Goal: Task Accomplishment & Management: Manage account settings

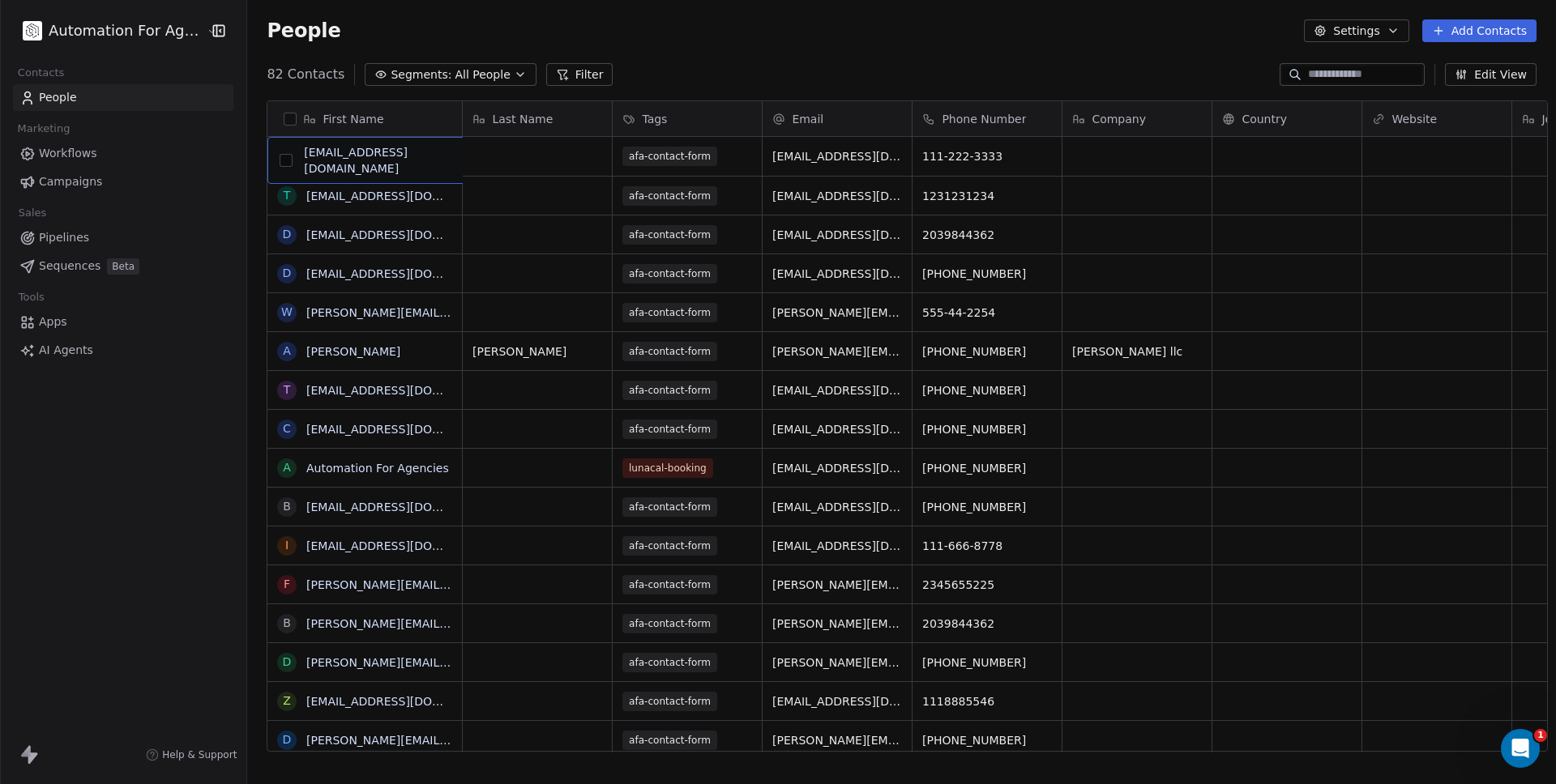
drag, startPoint x: 424, startPoint y: 156, endPoint x: 280, endPoint y: 157, distance: 144.0
click at [372, 156] on link "[EMAIL_ADDRESS][DOMAIN_NAME]" at bounding box center [405, 156] width 199 height 13
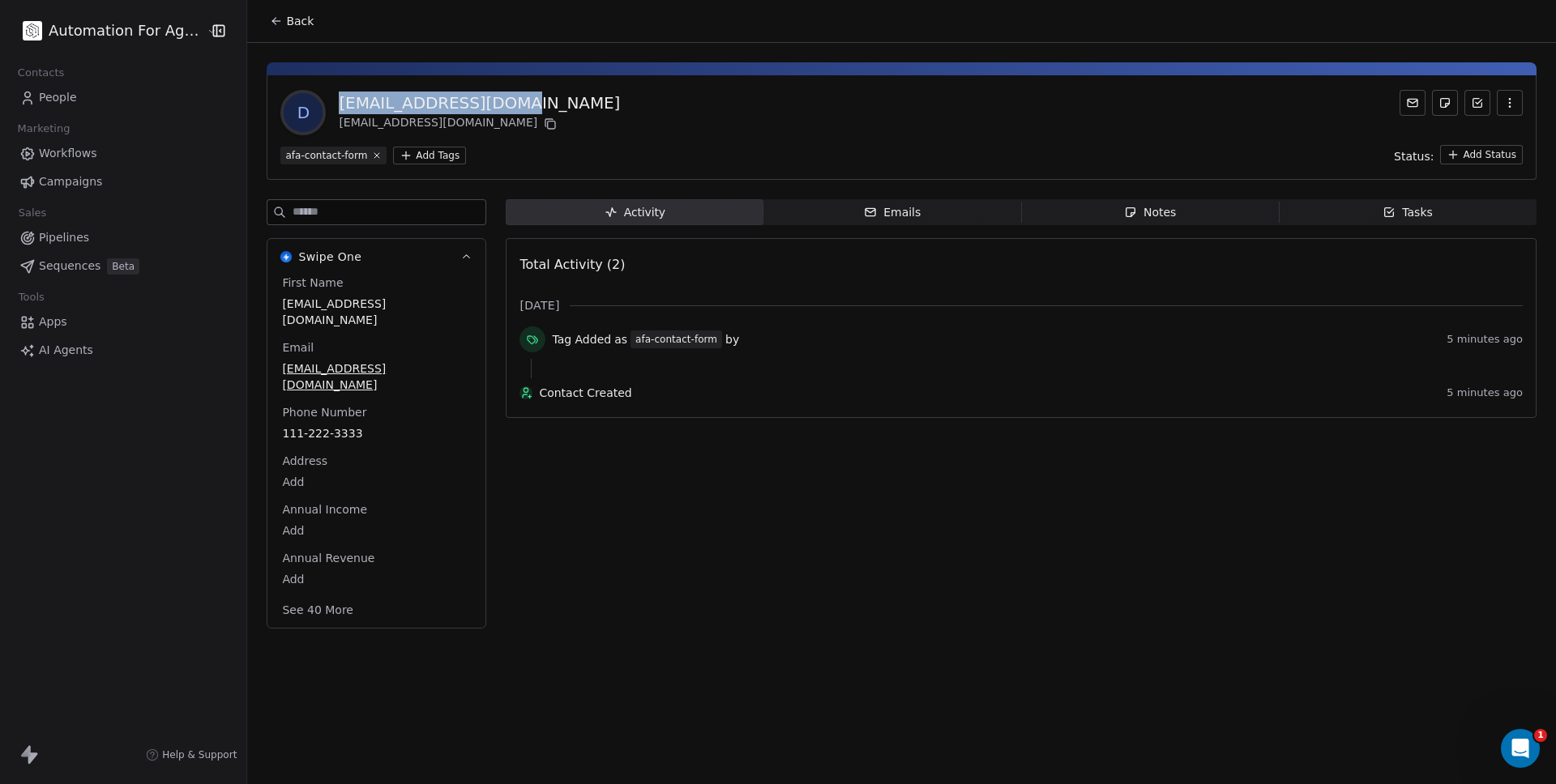
drag, startPoint x: 495, startPoint y: 103, endPoint x: 330, endPoint y: 108, distance: 165.1
click at [330, 108] on div "d [EMAIL_ADDRESS][DOMAIN_NAME] [EMAIL_ADDRESS][DOMAIN_NAME]" at bounding box center [902, 113] width 1243 height 46
copy div "[EMAIL_ADDRESS][DOMAIN_NAME]"
click at [1514, 97] on icon "button" at bounding box center [1510, 102] width 13 height 13
click at [1473, 135] on div "Delete" at bounding box center [1487, 138] width 109 height 26
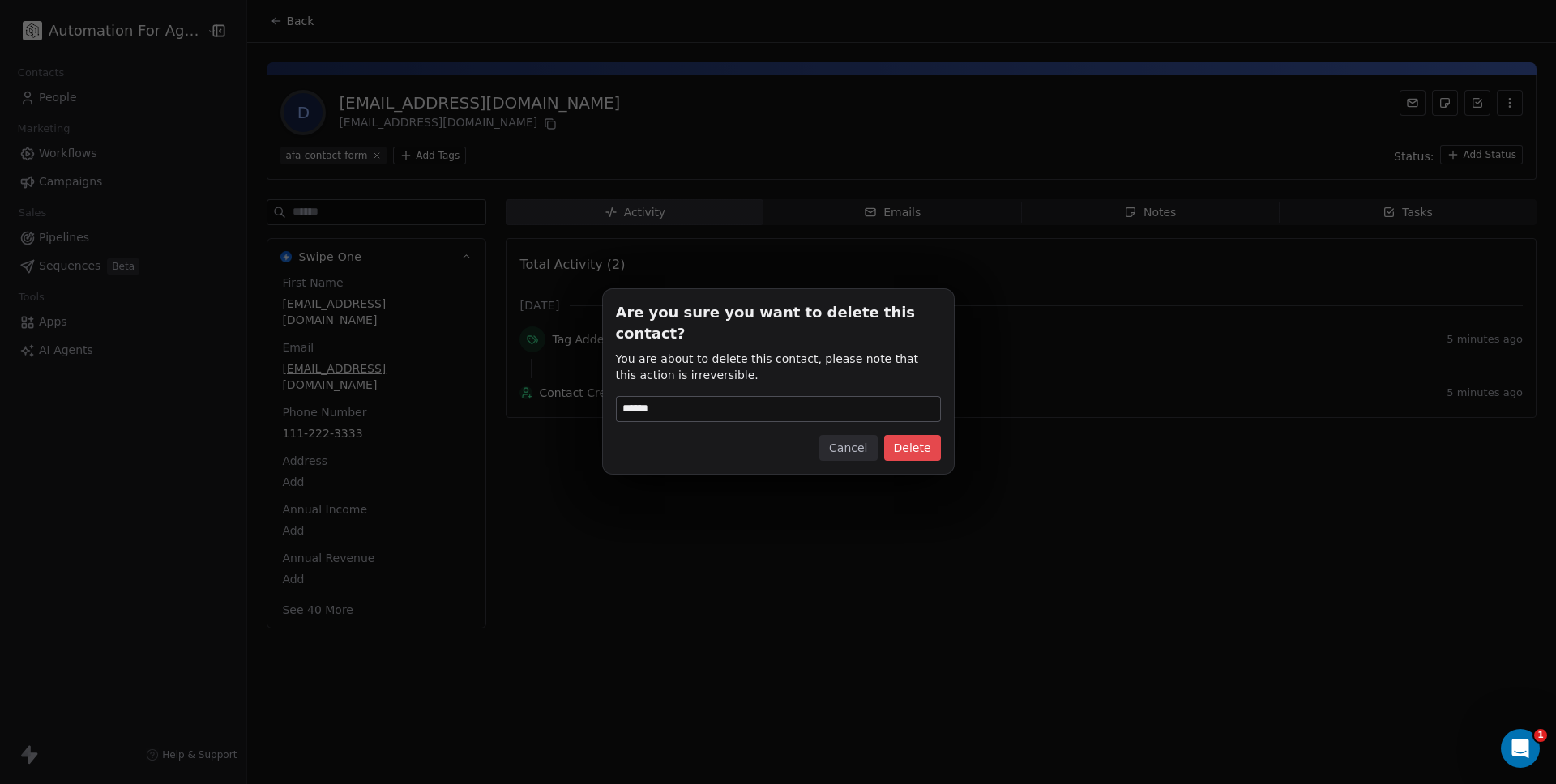
type input "******"
click at [917, 443] on button "Delete" at bounding box center [913, 448] width 57 height 26
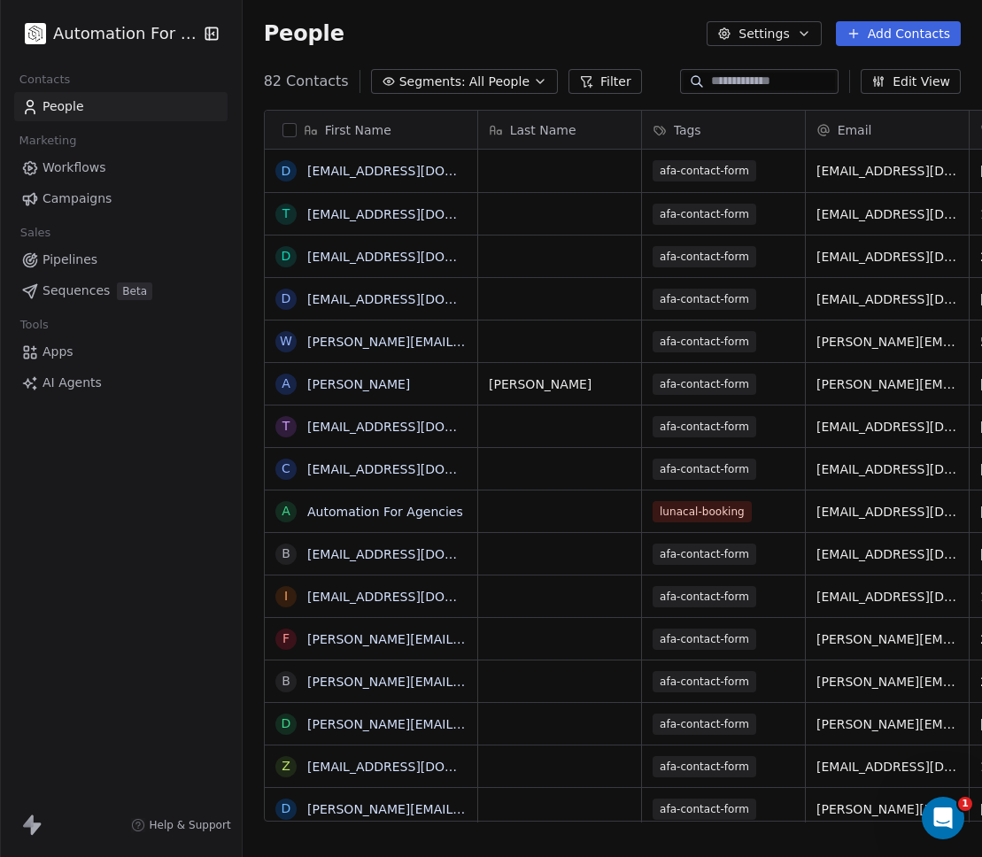
scroll to position [14, 14]
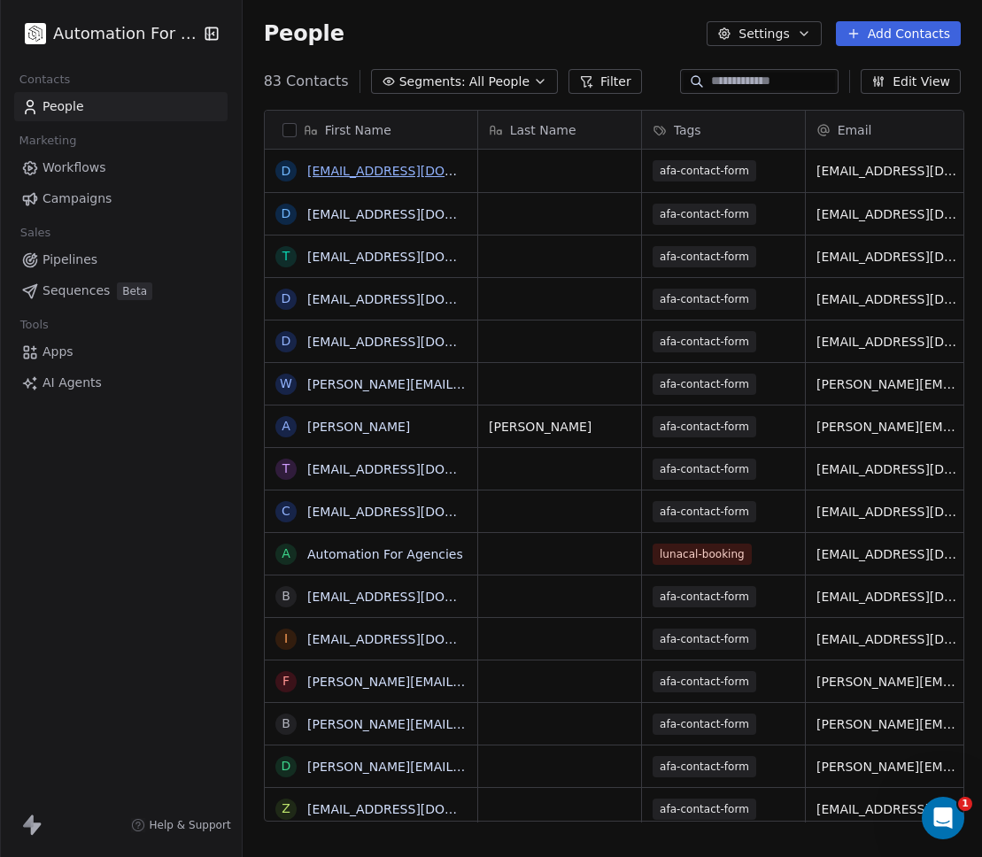
click at [360, 173] on link "[EMAIL_ADDRESS][DOMAIN_NAME]" at bounding box center [415, 171] width 217 height 14
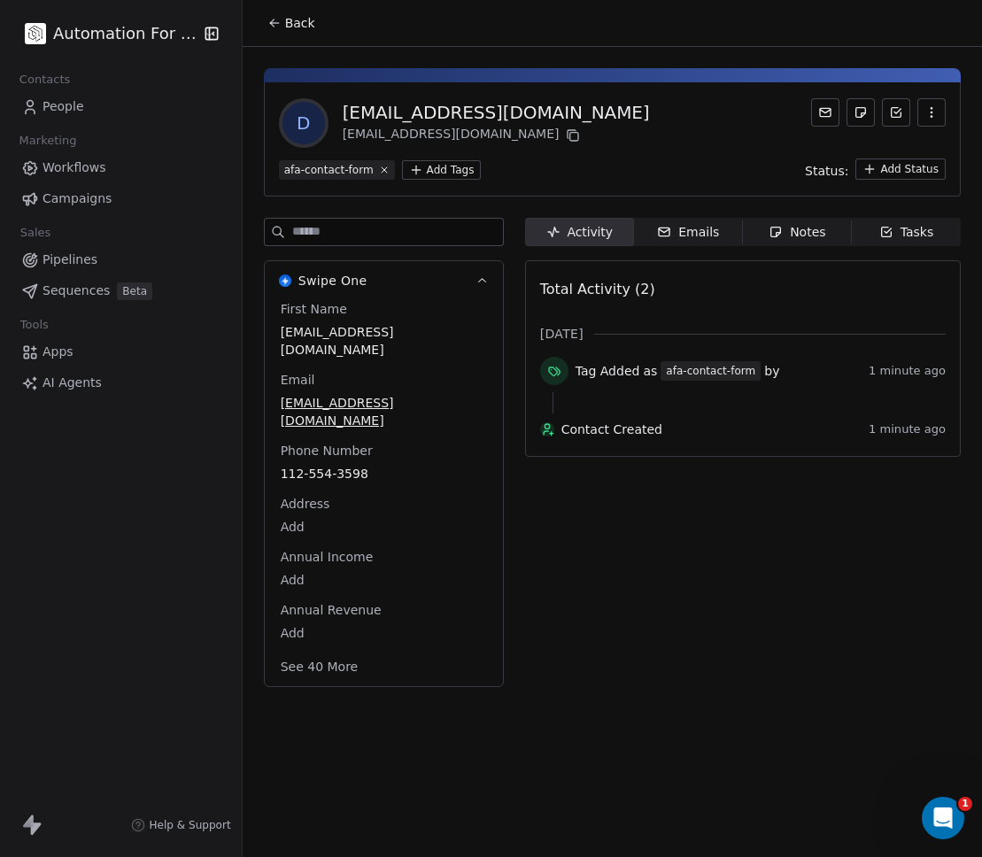
click at [922, 107] on button "button" at bounding box center [931, 112] width 28 height 28
click at [896, 148] on div "Delete" at bounding box center [906, 151] width 119 height 28
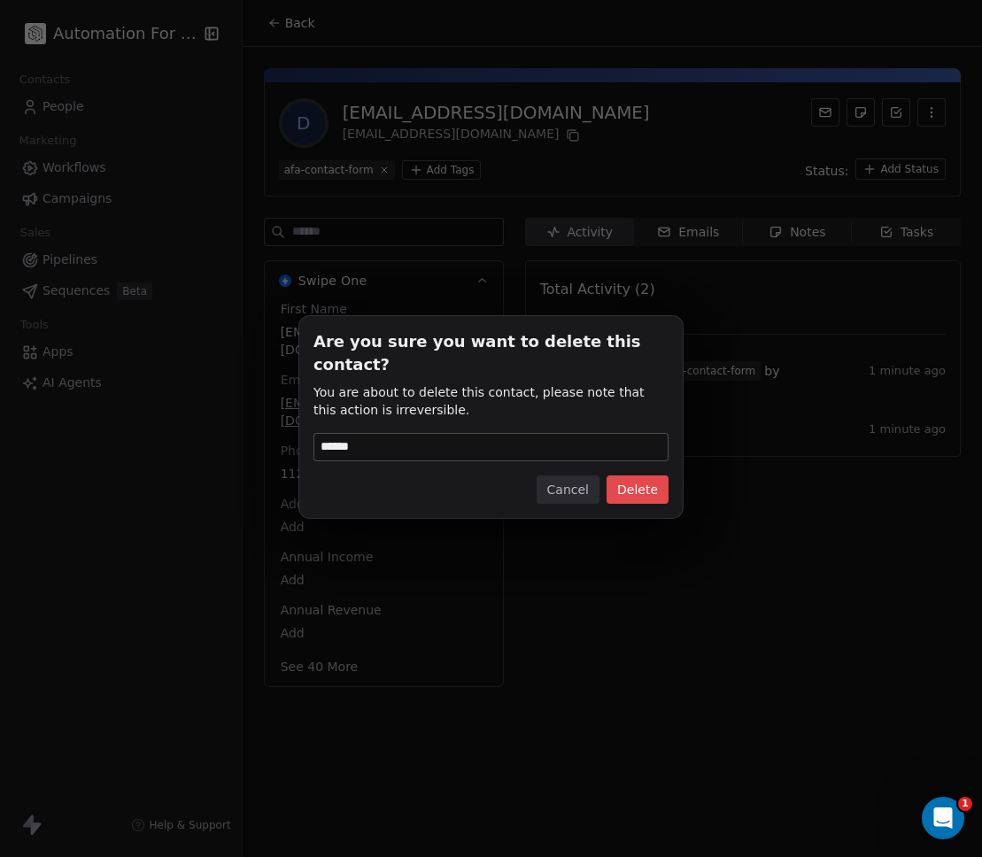
drag, startPoint x: 365, startPoint y: 434, endPoint x: 199, endPoint y: 422, distance: 166.0
click at [199, 422] on div "Are you sure you want to delete this contact? You are about to delete this cont…" at bounding box center [491, 429] width 982 height 282
type input "******"
click at [644, 485] on button "Delete" at bounding box center [638, 490] width 62 height 28
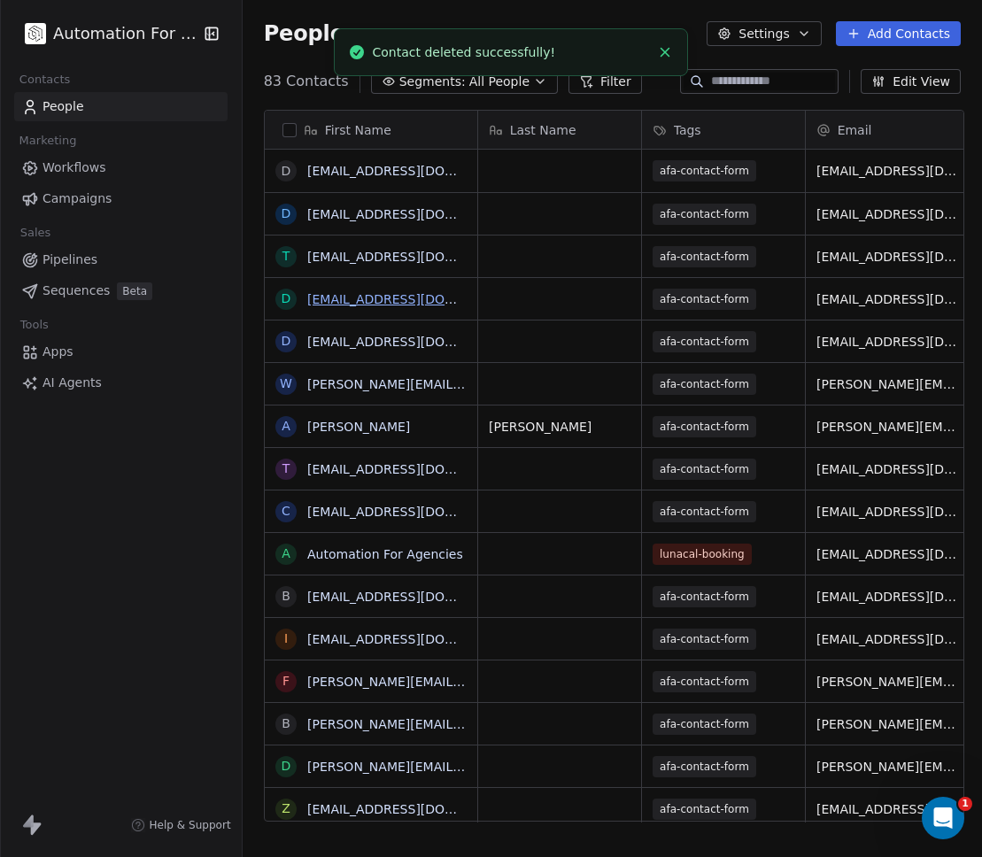
scroll to position [740, 730]
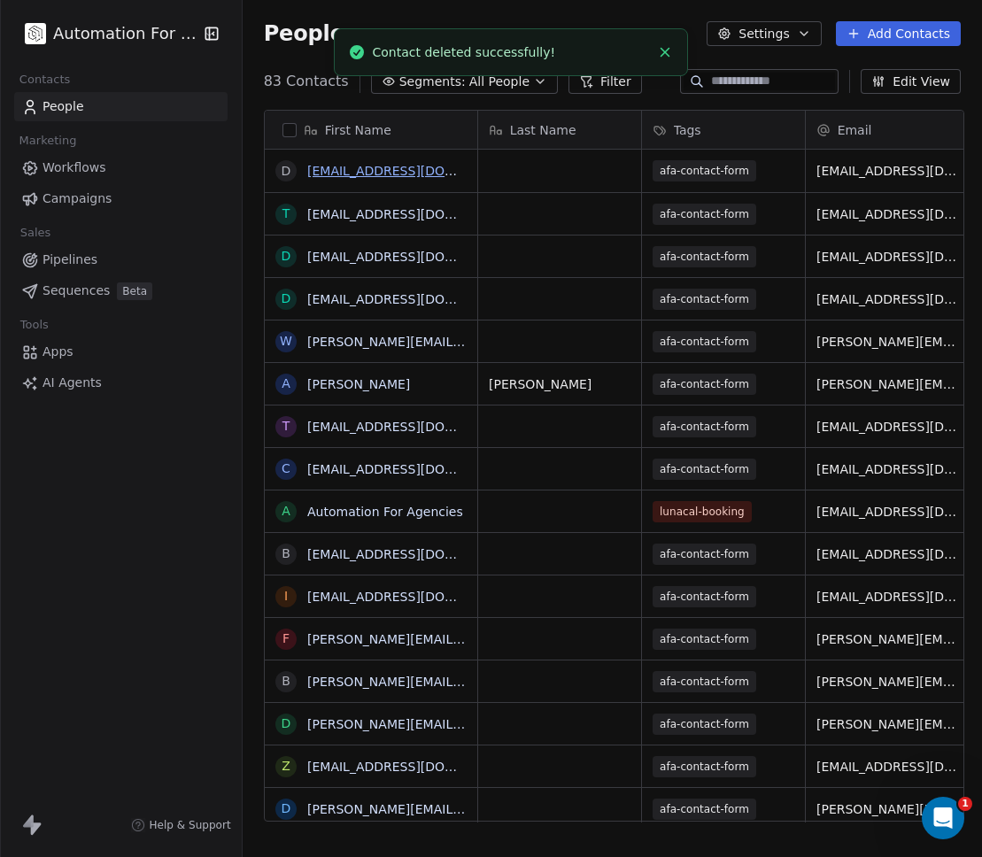
click at [360, 173] on link "[EMAIL_ADDRESS][DOMAIN_NAME]" at bounding box center [415, 171] width 217 height 14
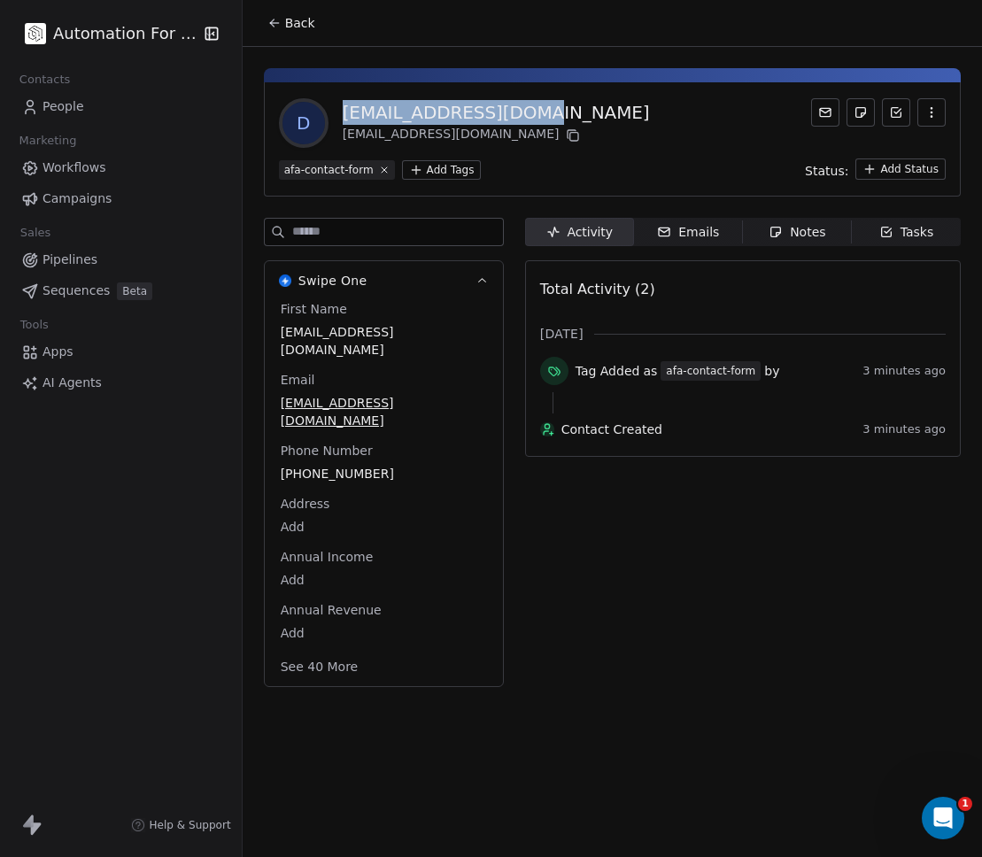
drag, startPoint x: 533, startPoint y: 119, endPoint x: 321, endPoint y: 110, distance: 212.7
click at [321, 110] on div "d [EMAIL_ADDRESS][DOMAIN_NAME] [EMAIL_ADDRESS][DOMAIN_NAME]" at bounding box center [612, 123] width 667 height 50
copy div "[EMAIL_ADDRESS][DOMAIN_NAME]"
click at [934, 111] on icon "button" at bounding box center [932, 112] width 14 height 14
click at [864, 144] on div "Delete" at bounding box center [906, 151] width 119 height 28
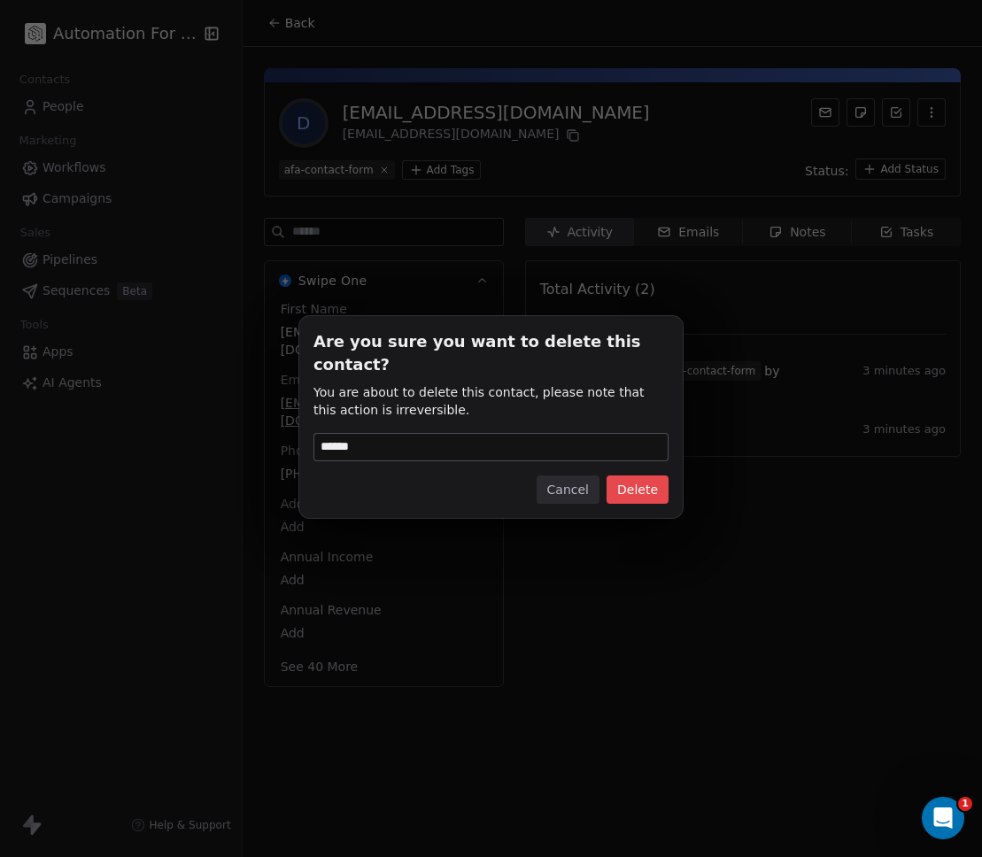
type input "******"
click at [639, 476] on button "Delete" at bounding box center [638, 490] width 62 height 28
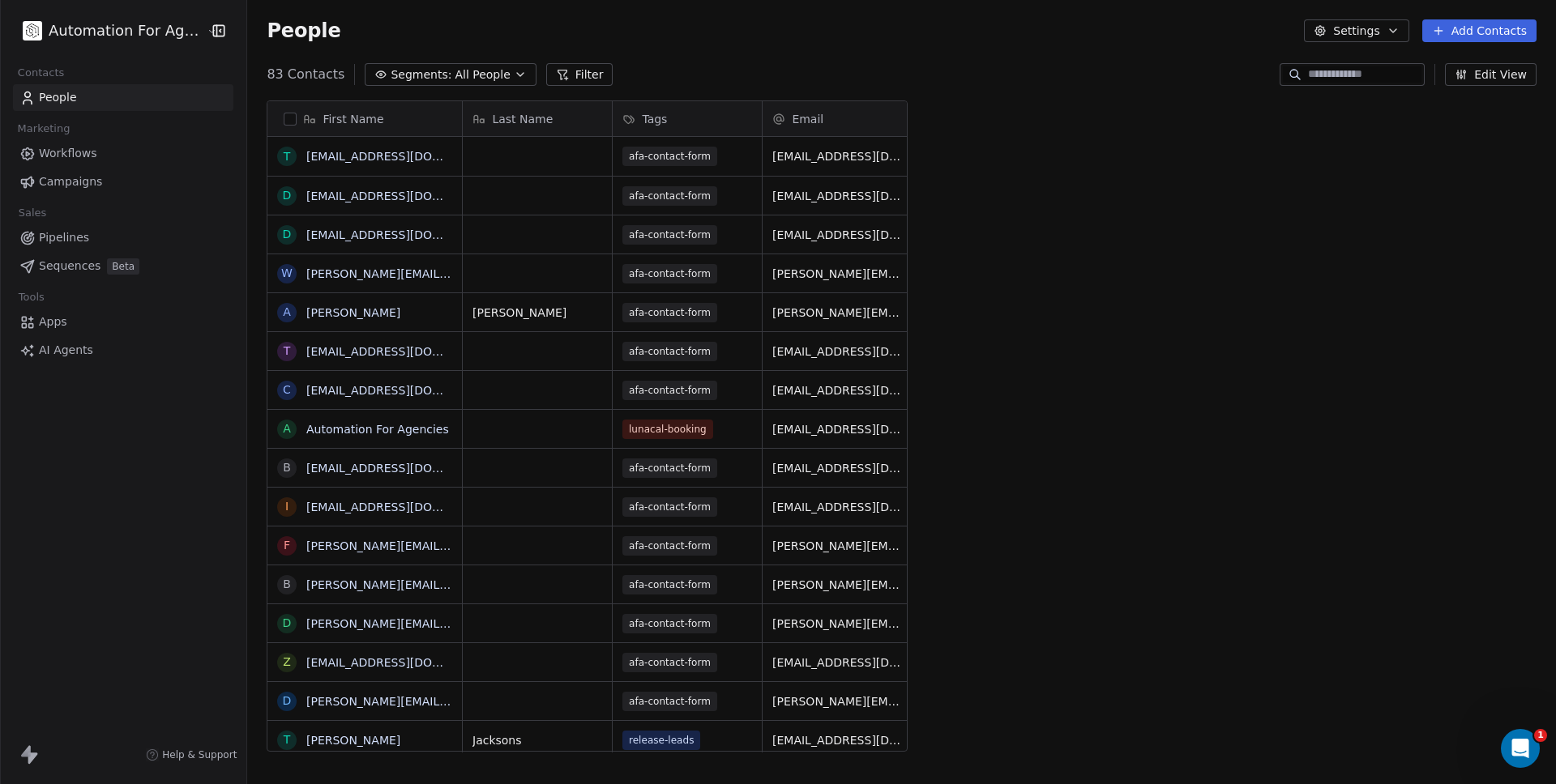
scroll to position [677, 1307]
